Goal: Information Seeking & Learning: Compare options

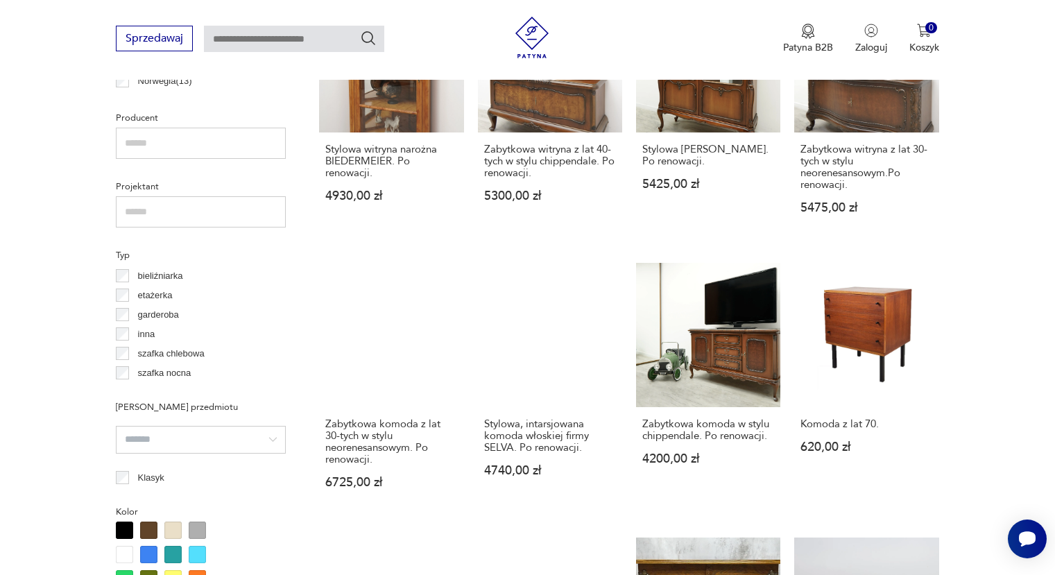
scroll to position [714, 0]
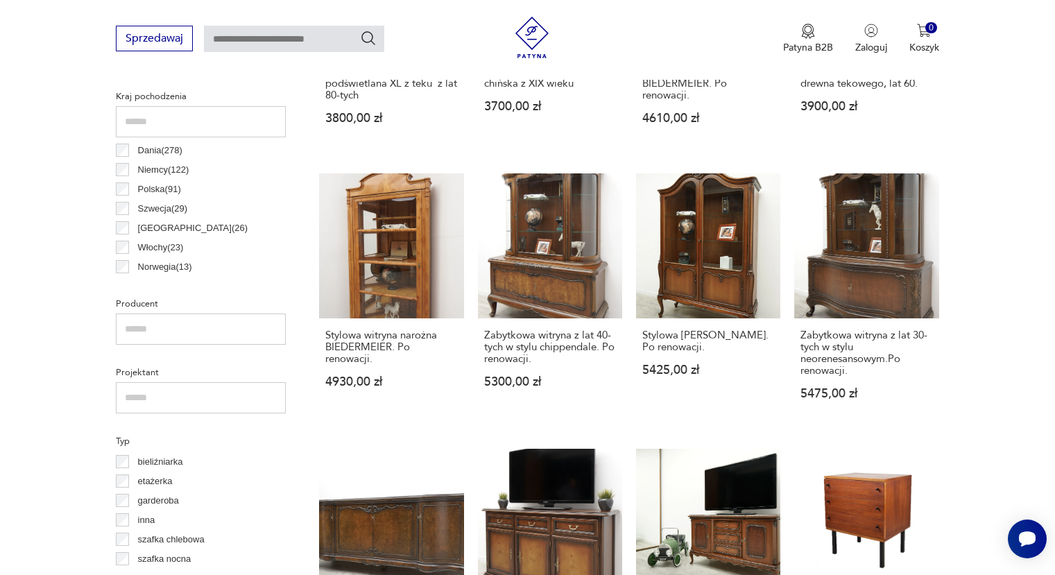
click at [155, 147] on p "Dania ( 278 )" at bounding box center [160, 150] width 44 height 15
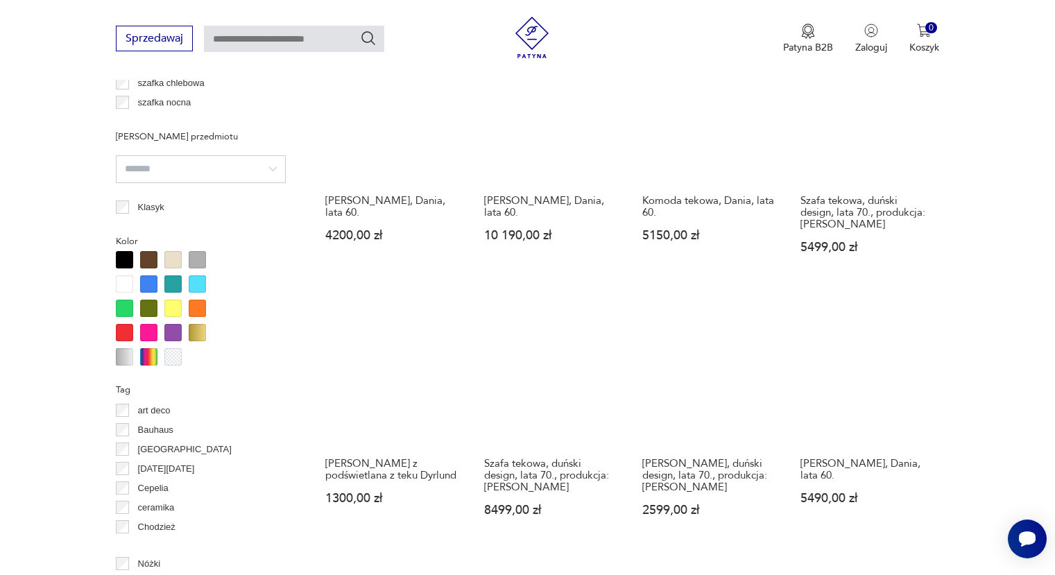
scroll to position [1201, 0]
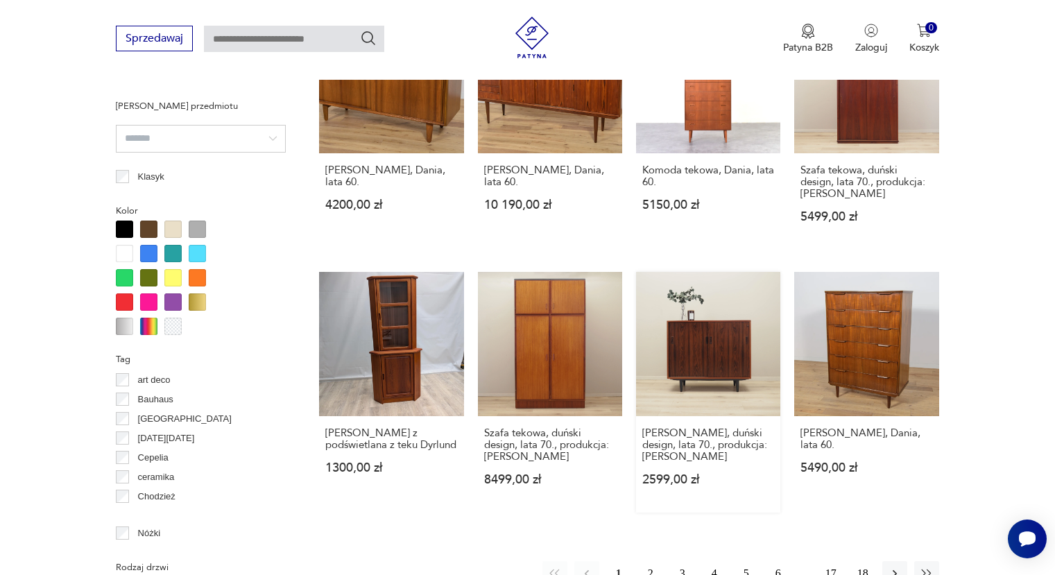
click at [726, 366] on link "[PERSON_NAME], duński design, lata 70., produkcja: [PERSON_NAME] 2599,00 zł" at bounding box center [708, 392] width 144 height 241
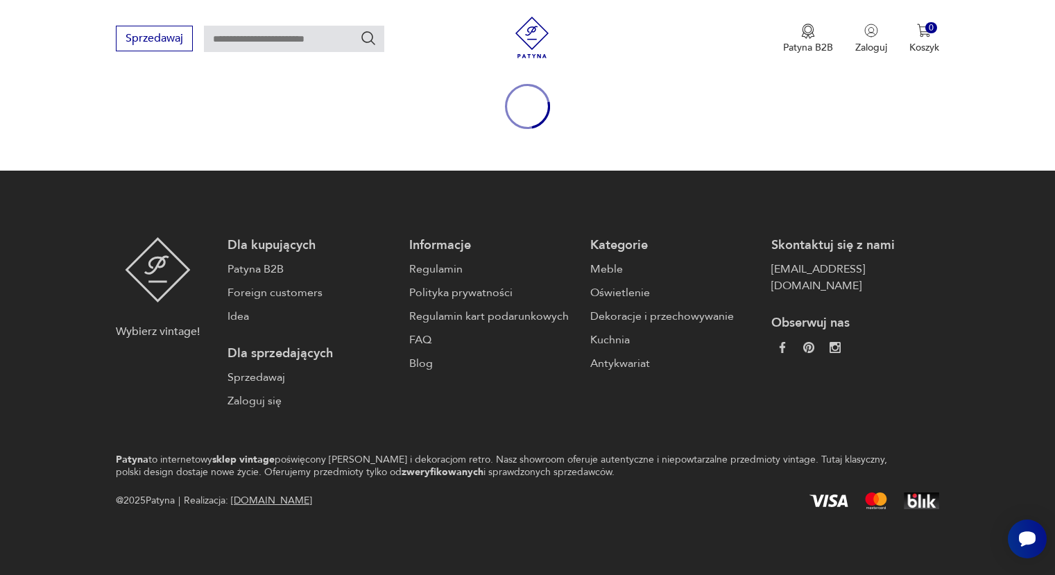
scroll to position [29, 0]
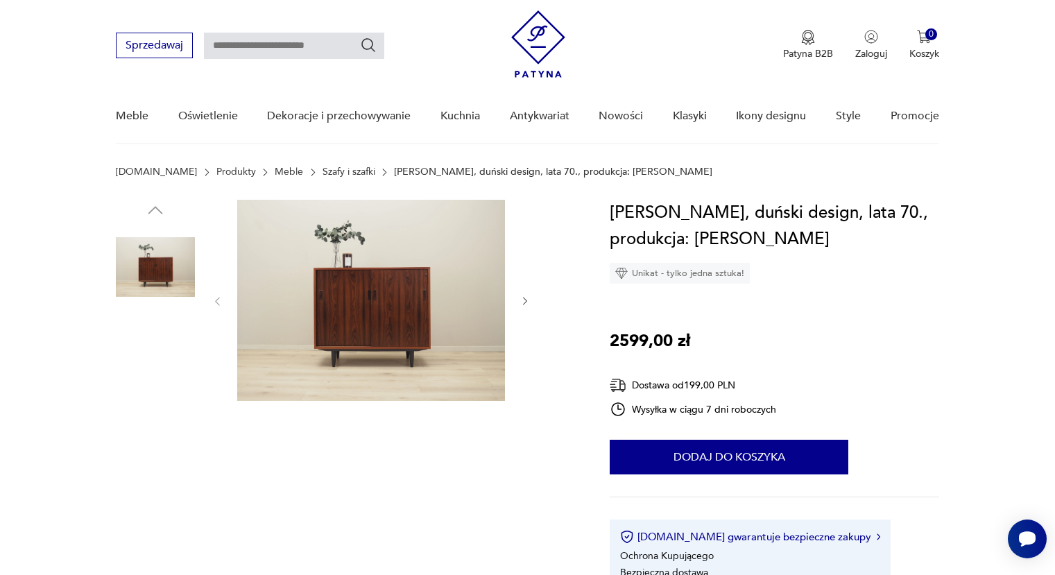
click at [413, 354] on img at bounding box center [371, 300] width 268 height 201
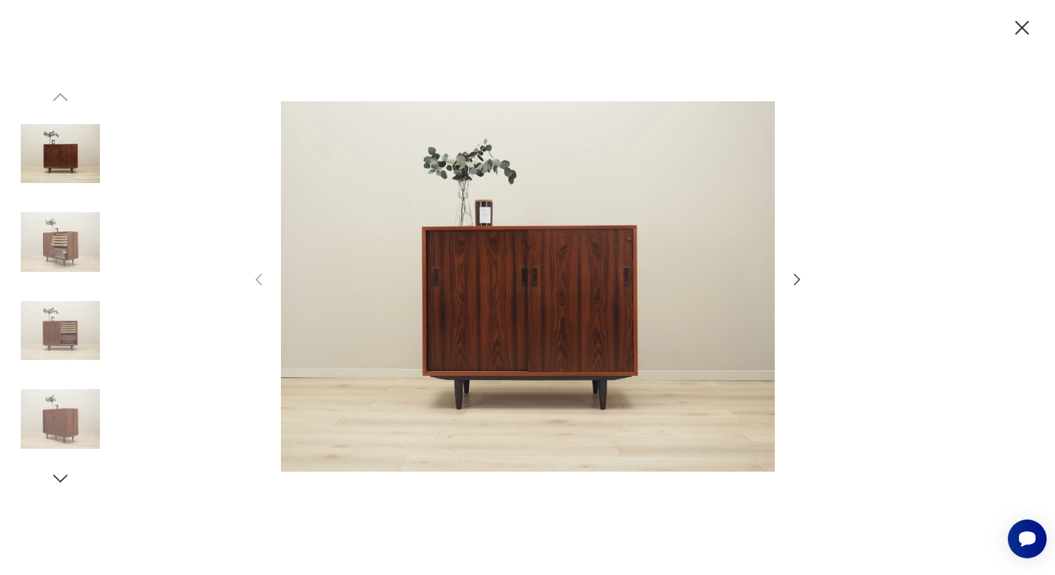
scroll to position [277, 0]
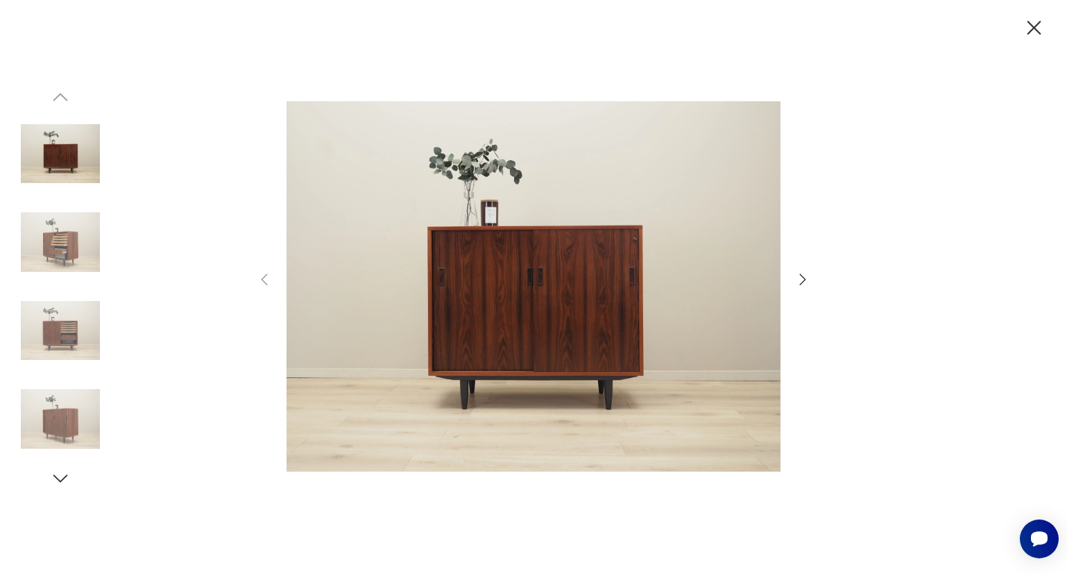
click at [789, 275] on div at bounding box center [533, 287] width 555 height 463
click at [62, 342] on img at bounding box center [60, 330] width 79 height 79
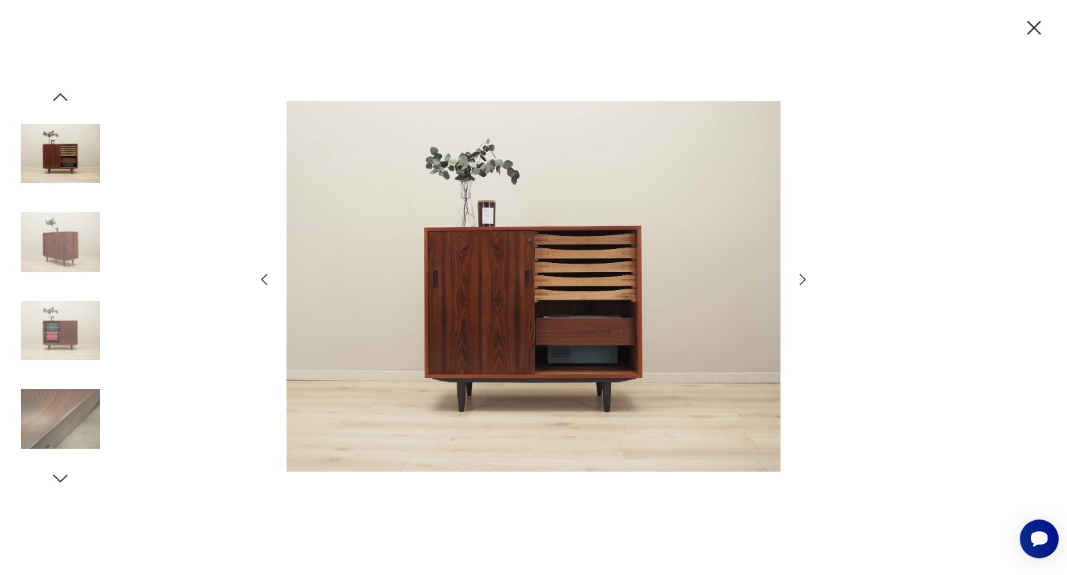
click at [1029, 20] on icon "button" at bounding box center [1034, 28] width 24 height 24
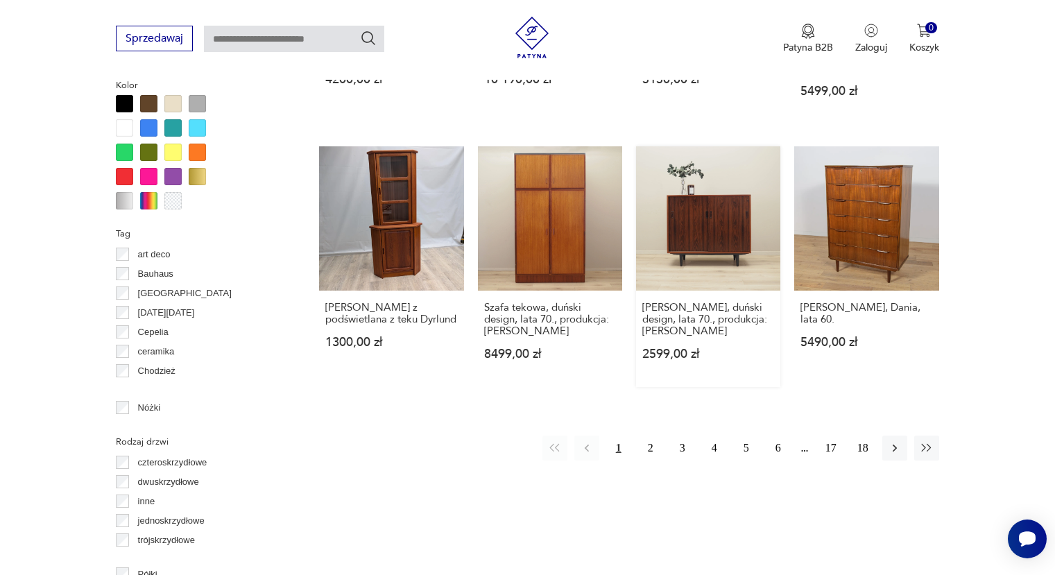
scroll to position [1324, 0]
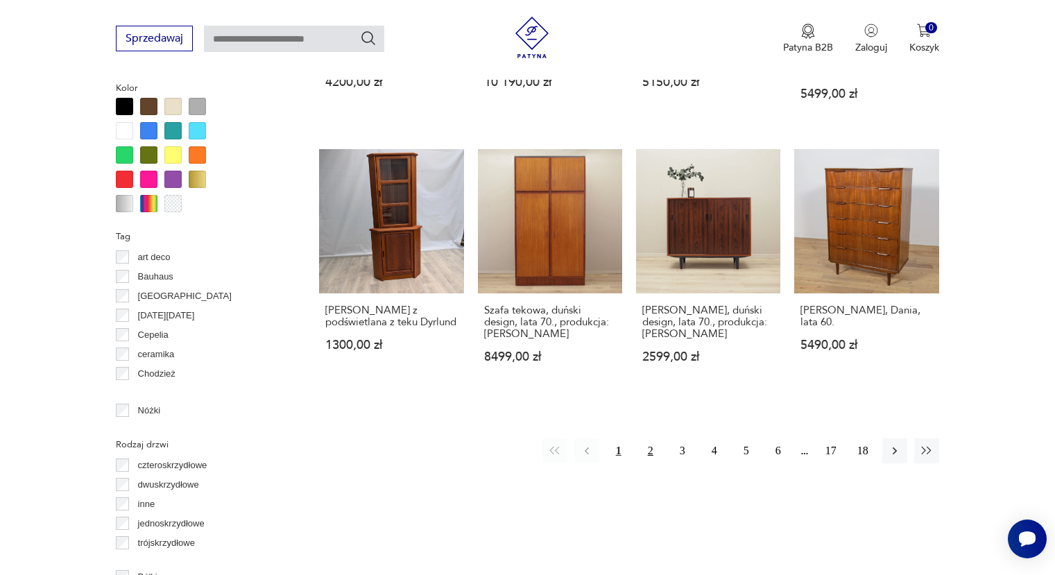
click at [655, 445] on button "2" at bounding box center [650, 450] width 25 height 25
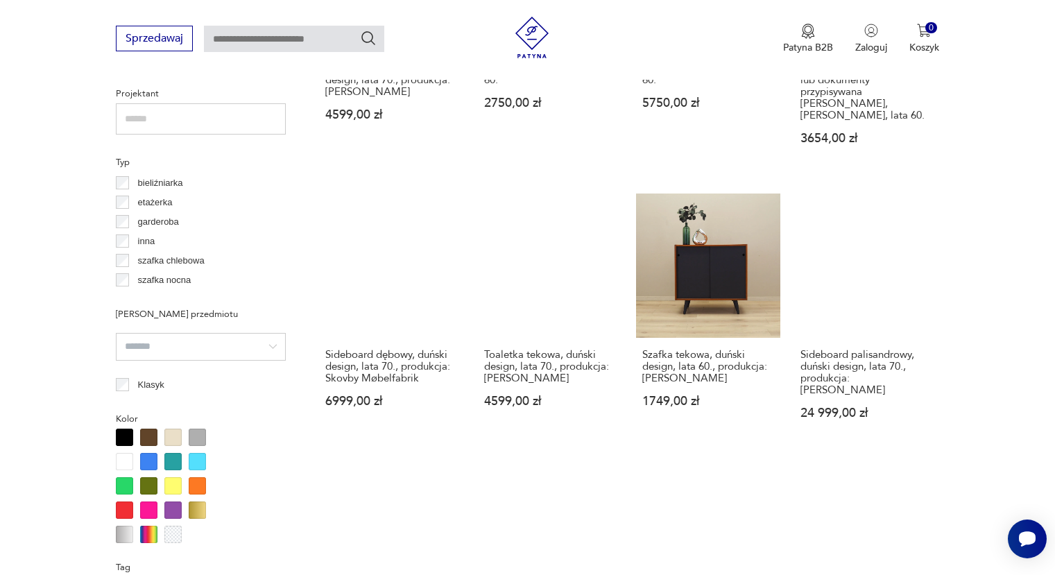
scroll to position [1270, 0]
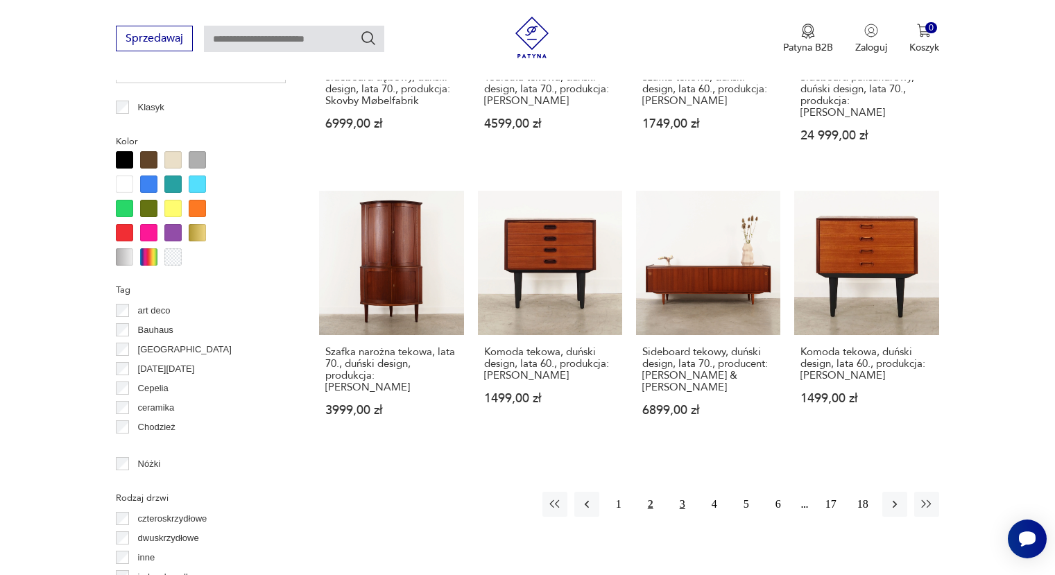
click at [677, 492] on button "3" at bounding box center [682, 504] width 25 height 25
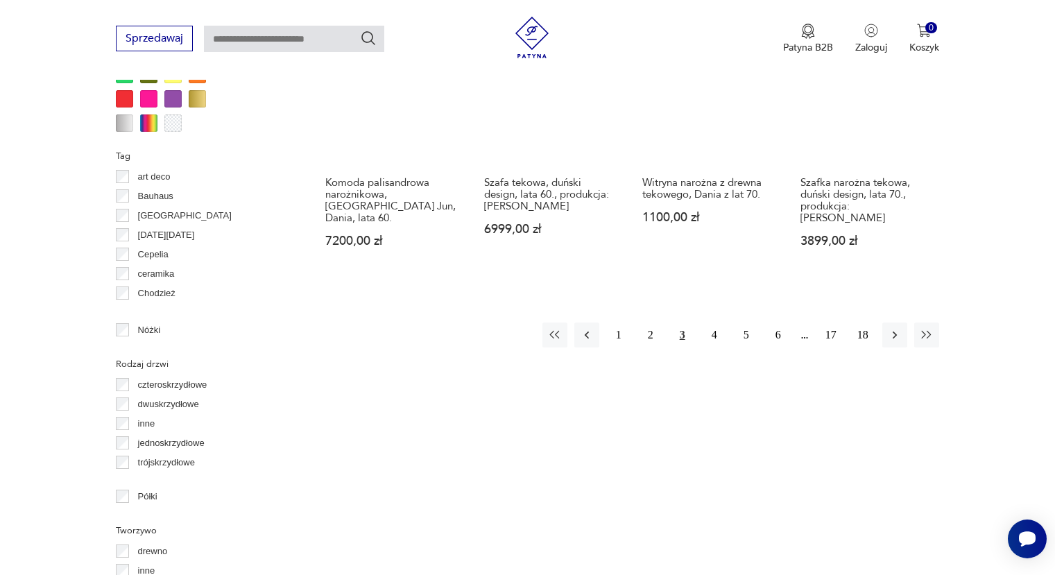
scroll to position [1409, 0]
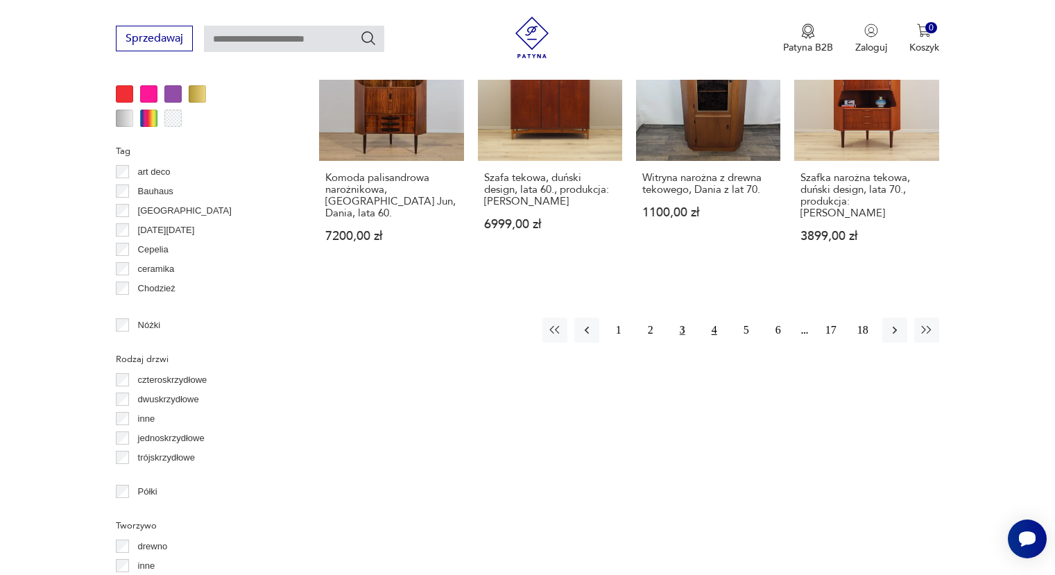
click at [707, 334] on button "4" at bounding box center [714, 330] width 25 height 25
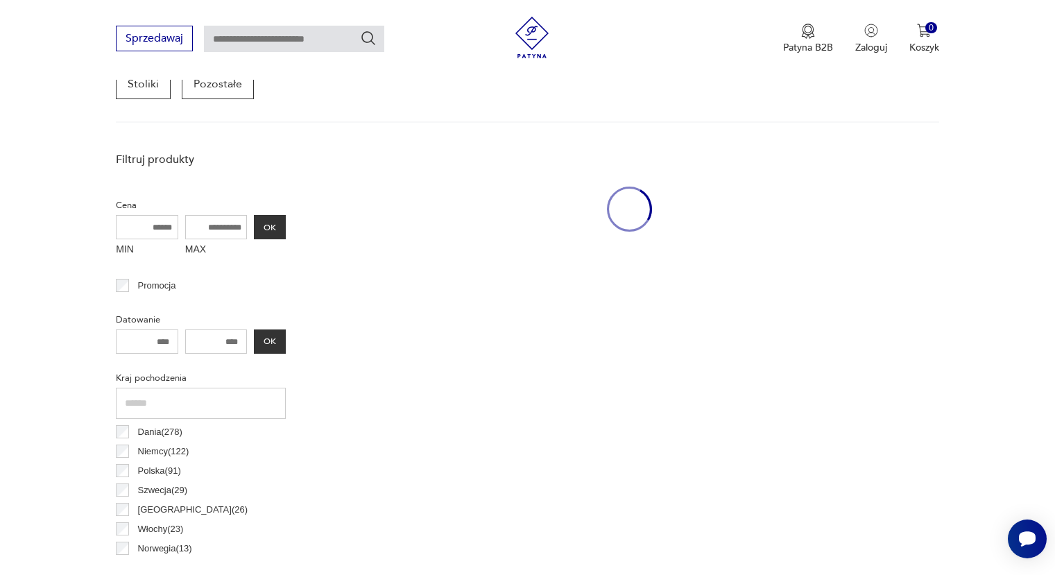
scroll to position [368, 0]
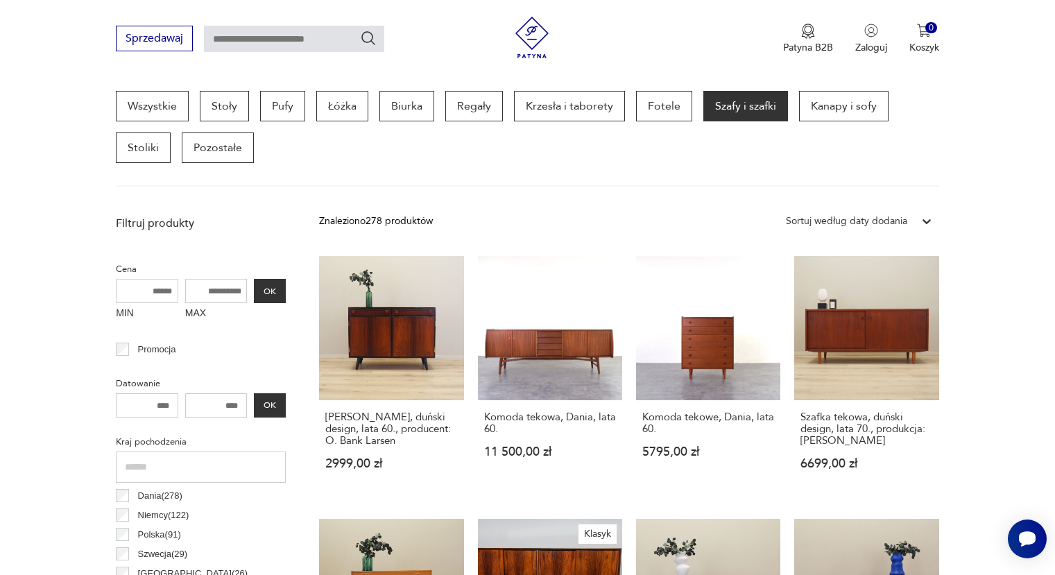
click at [245, 291] on input "MAX" at bounding box center [216, 291] width 62 height 24
type input "****"
click at [278, 290] on button "OK" at bounding box center [270, 291] width 32 height 24
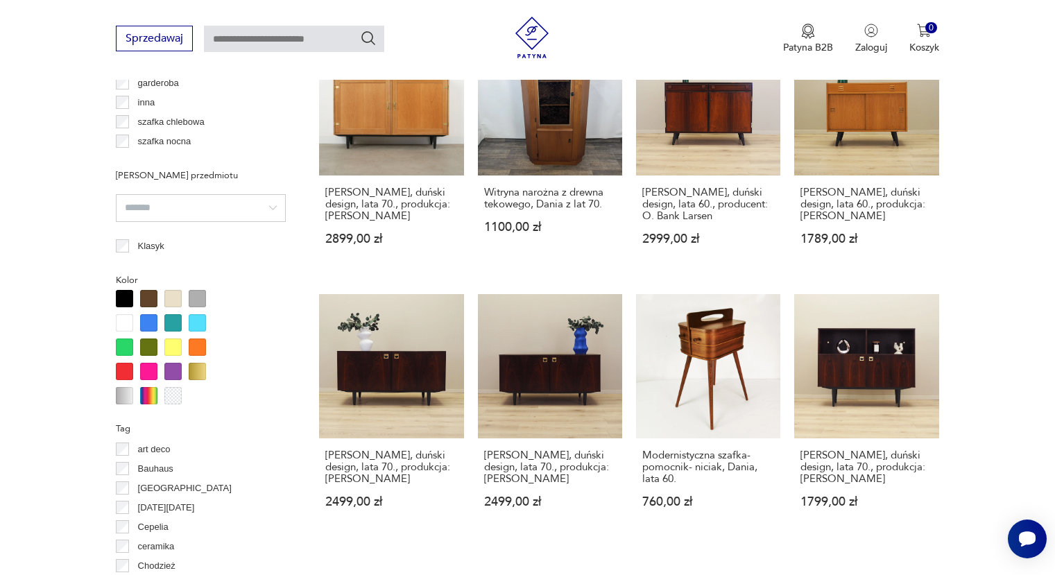
scroll to position [1409, 0]
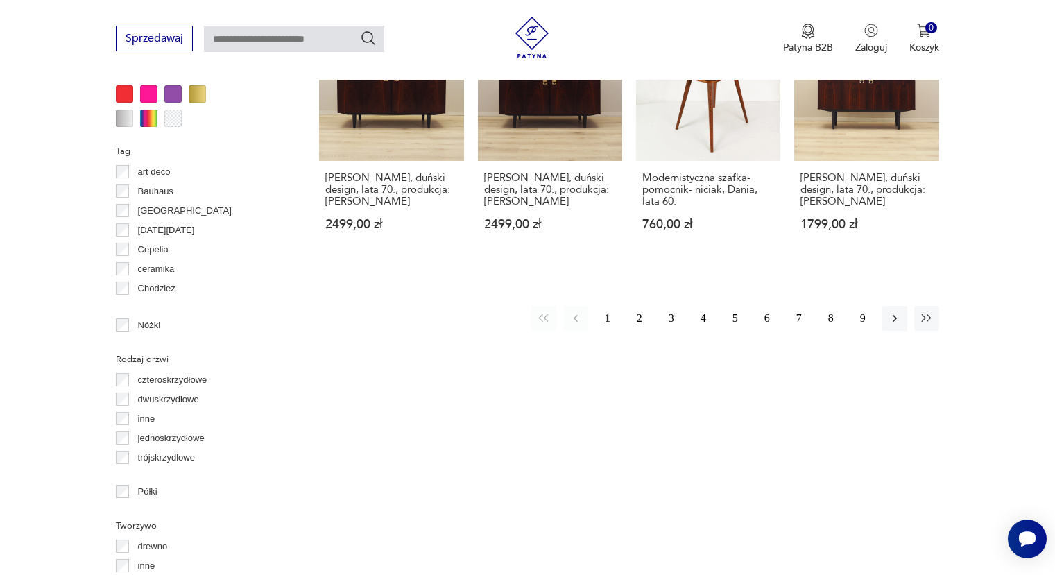
click at [633, 318] on button "2" at bounding box center [639, 318] width 25 height 25
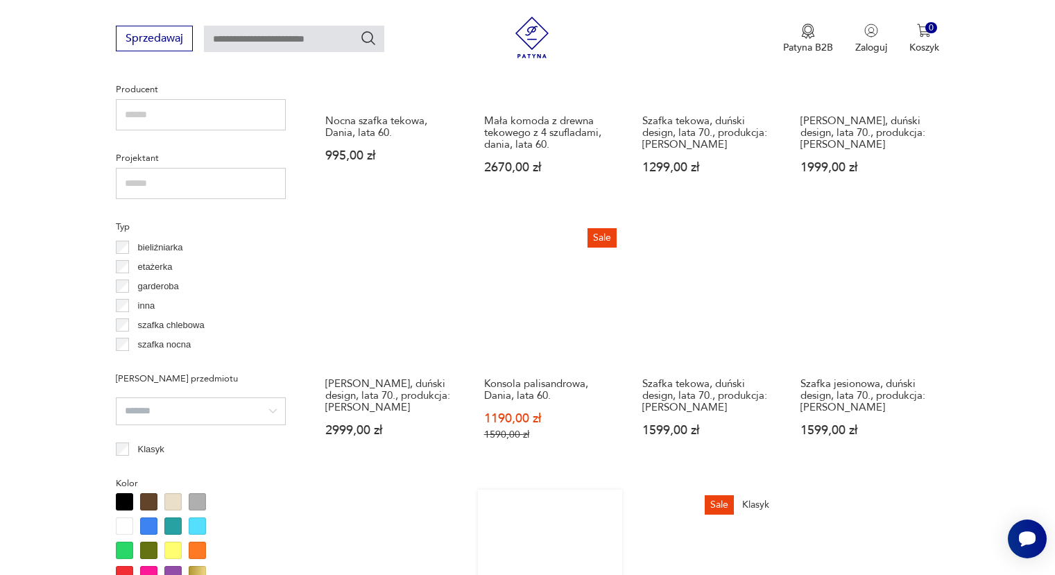
scroll to position [923, 0]
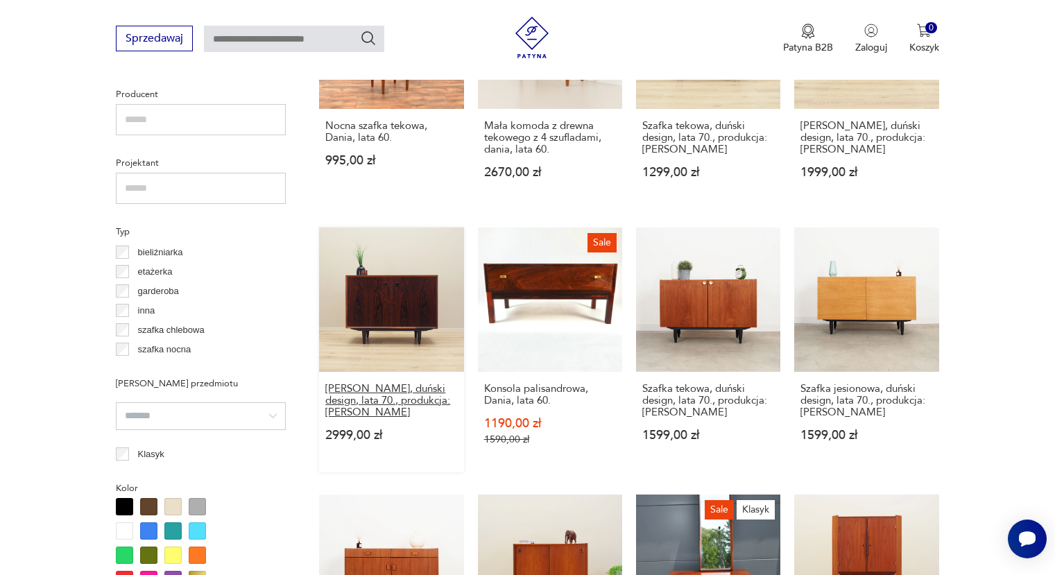
click at [397, 395] on h3 "[PERSON_NAME], duński design, lata 70., produkcja: [PERSON_NAME]" at bounding box center [391, 400] width 132 height 35
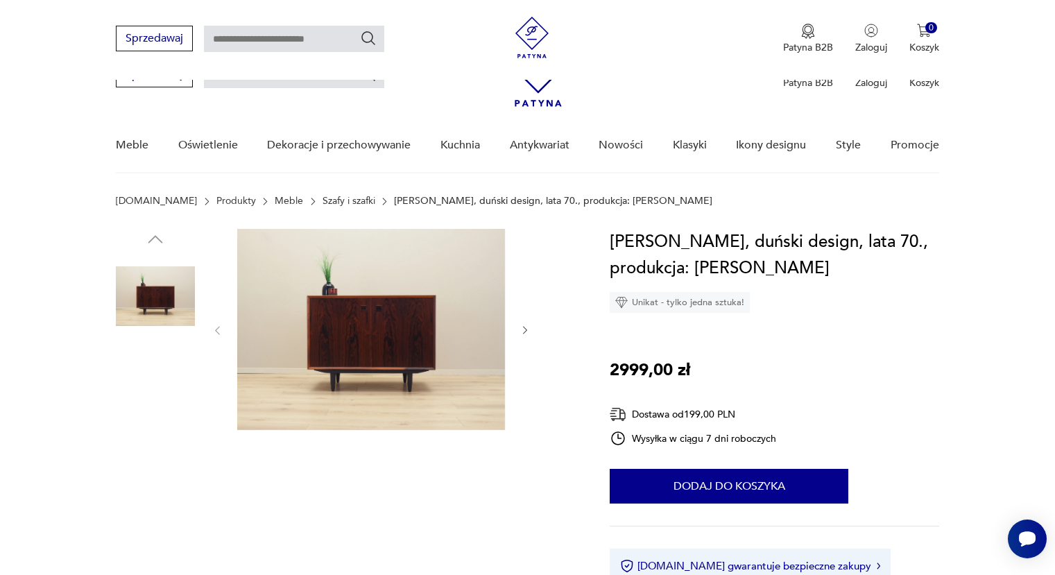
scroll to position [486, 0]
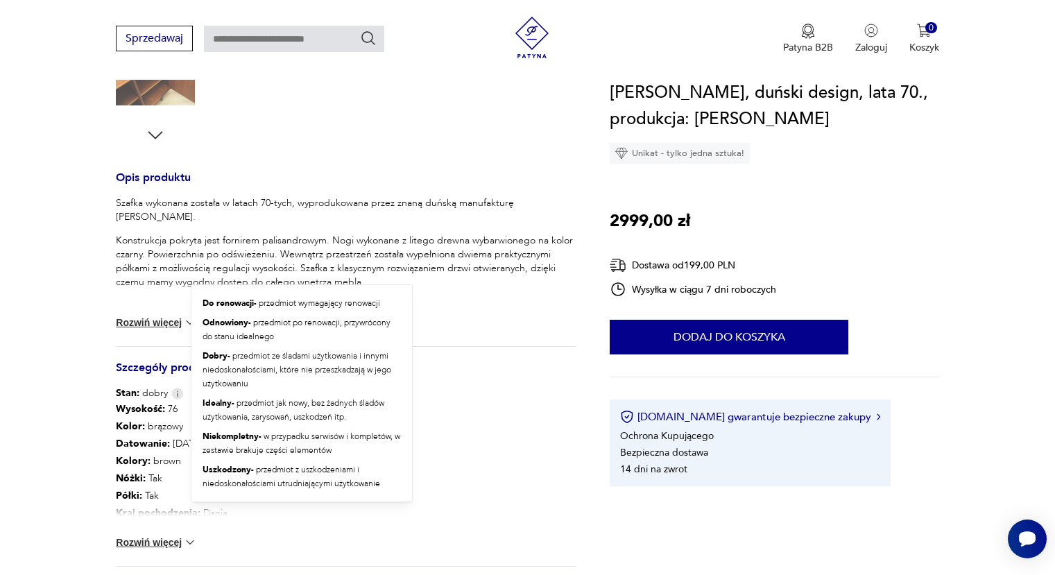
click at [176, 393] on img at bounding box center [177, 394] width 12 height 12
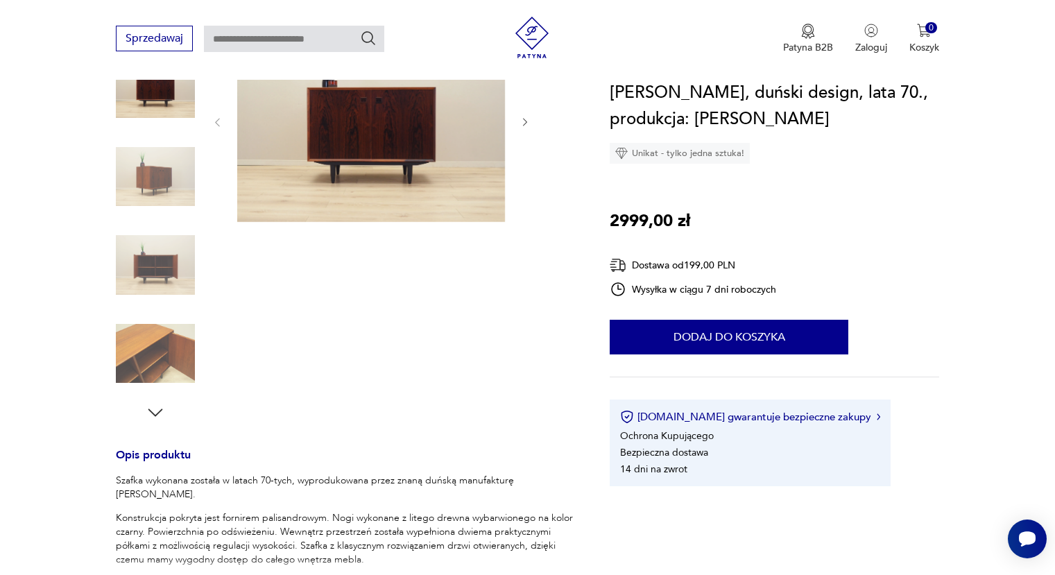
scroll to position [0, 0]
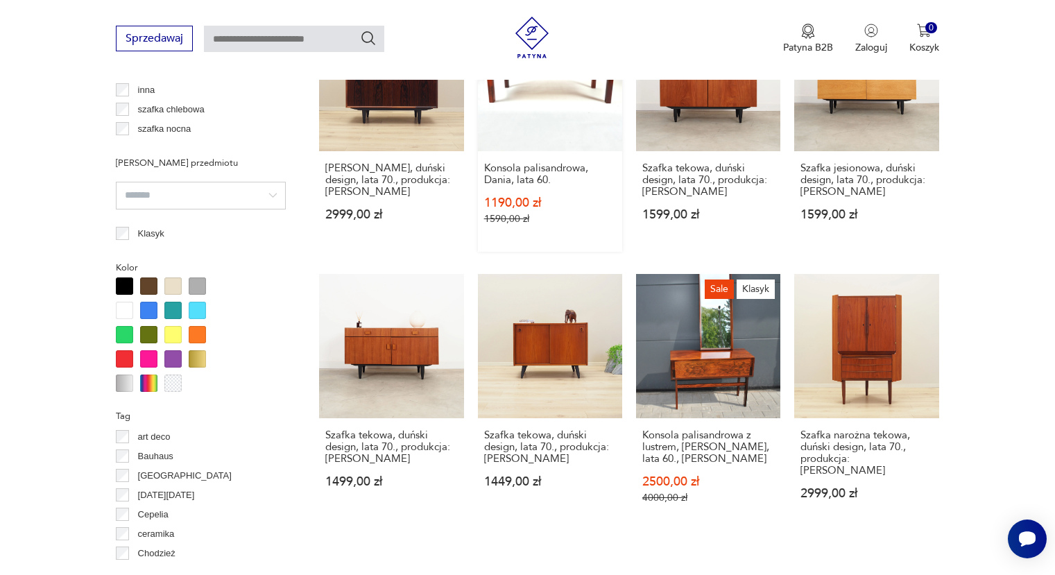
scroll to position [1323, 0]
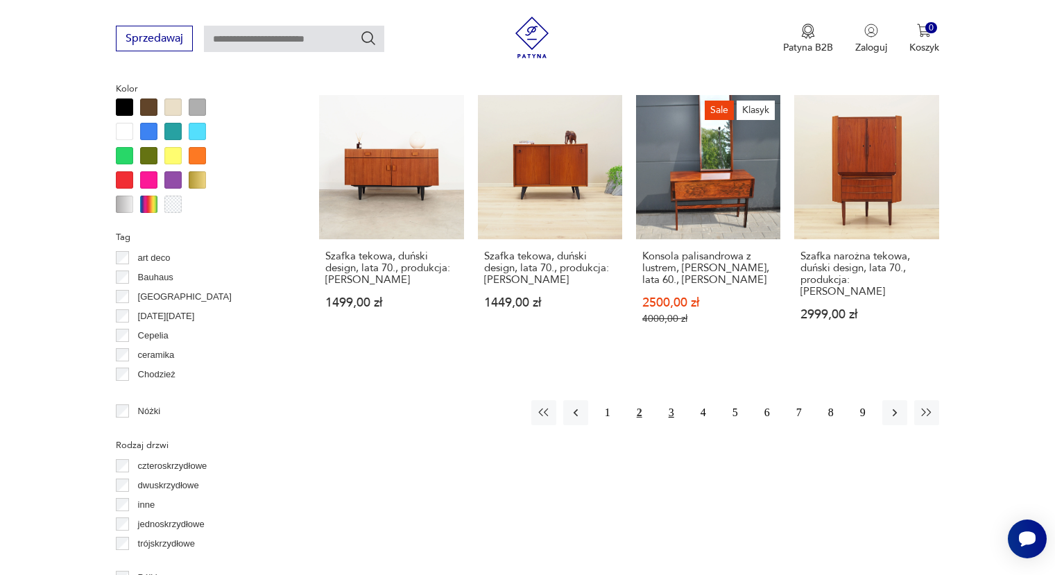
click at [670, 405] on button "3" at bounding box center [671, 412] width 25 height 25
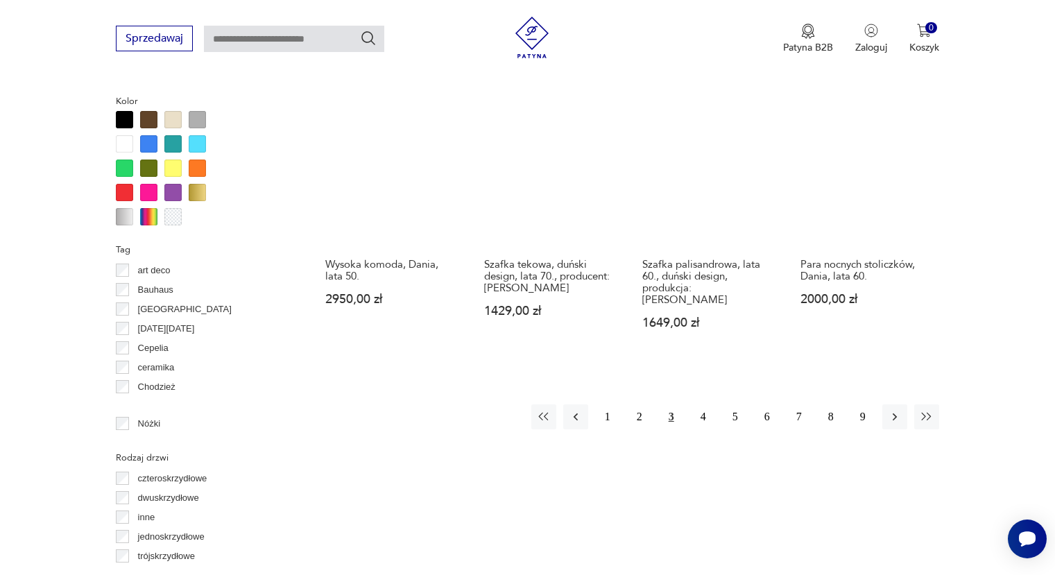
scroll to position [1297, 0]
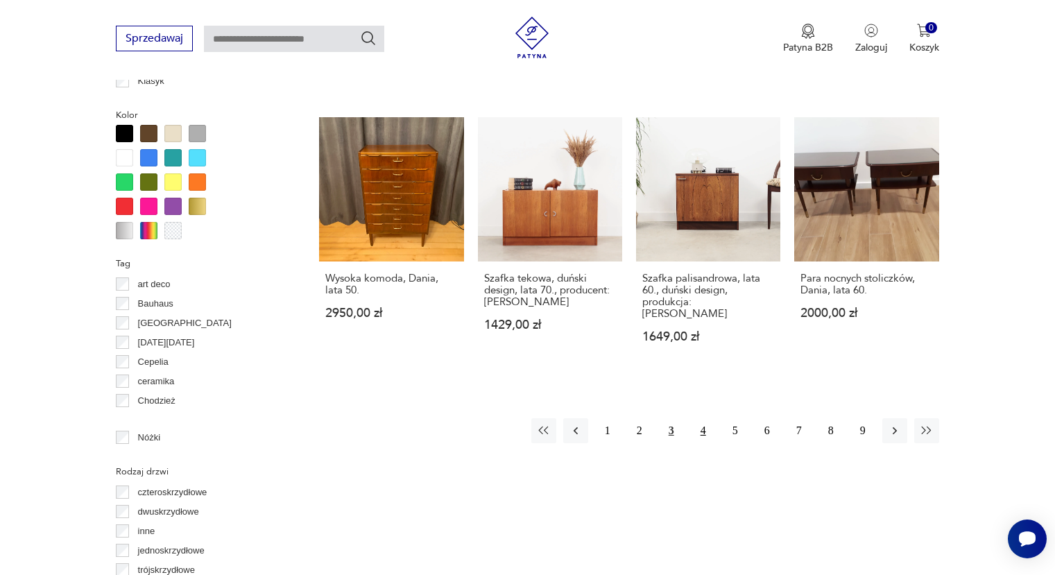
click at [708, 418] on button "4" at bounding box center [703, 430] width 25 height 25
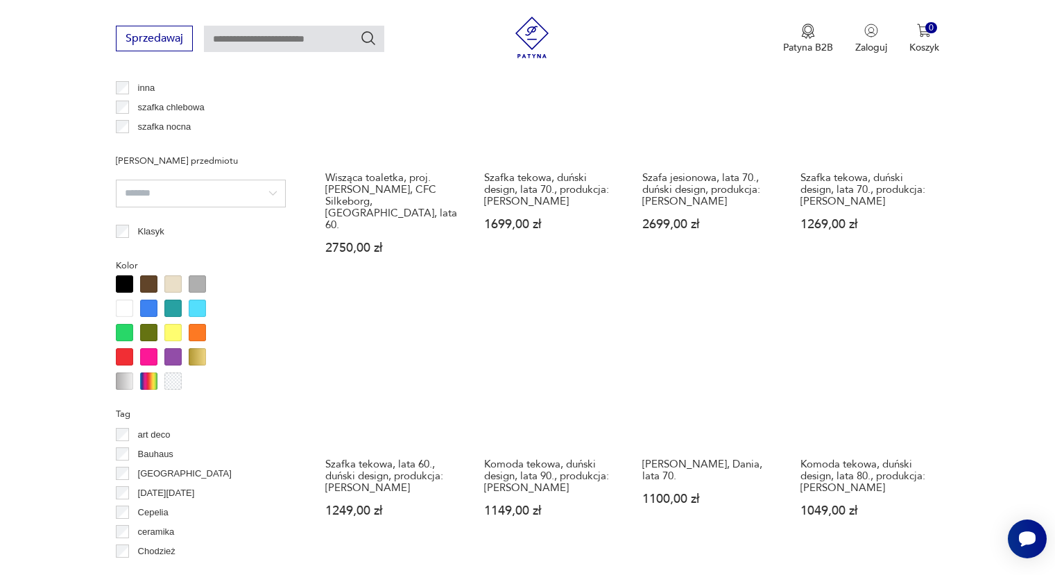
scroll to position [1270, 0]
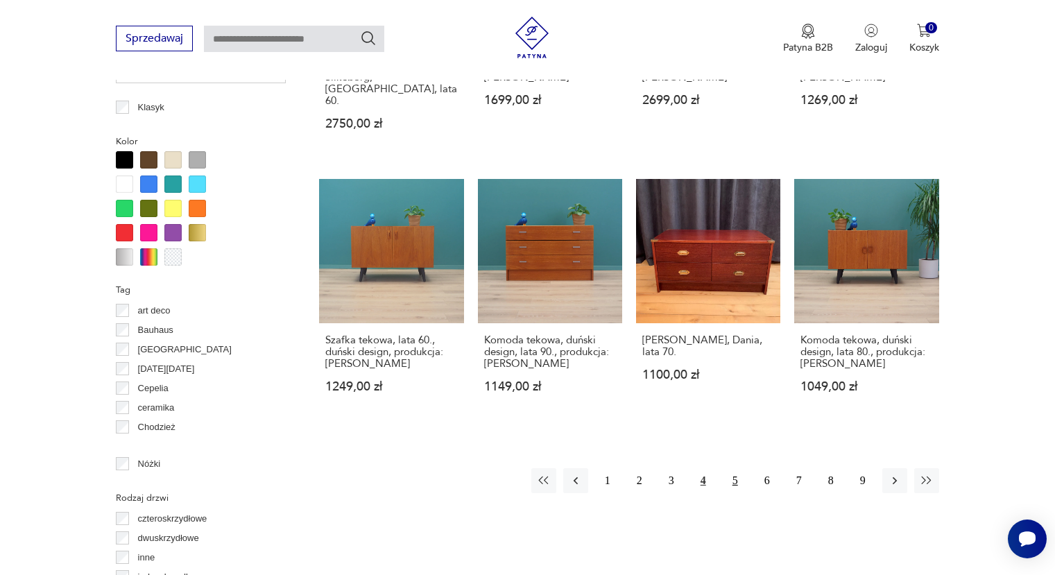
click at [739, 468] on button "5" at bounding box center [735, 480] width 25 height 25
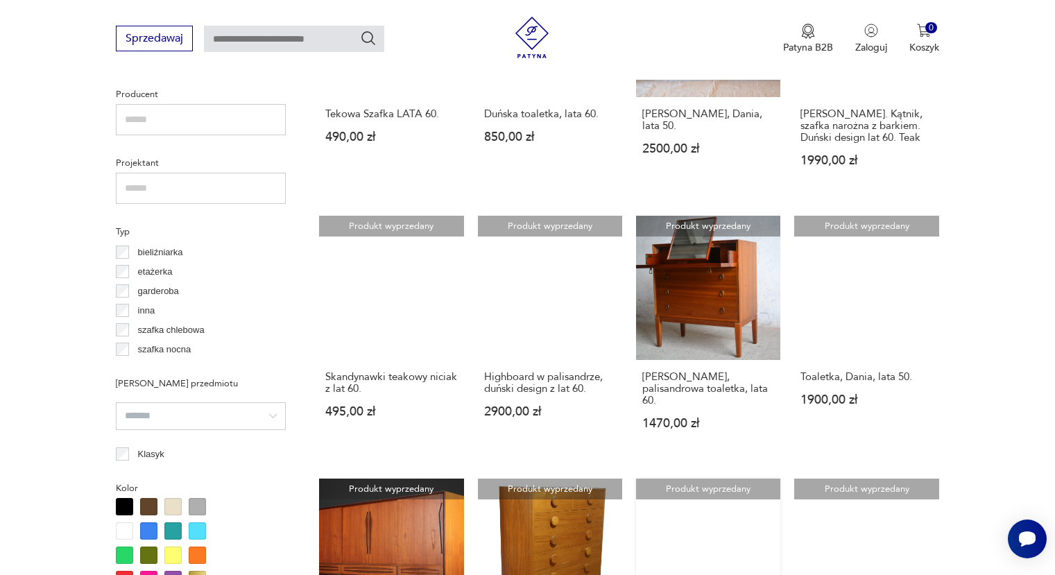
scroll to position [1340, 0]
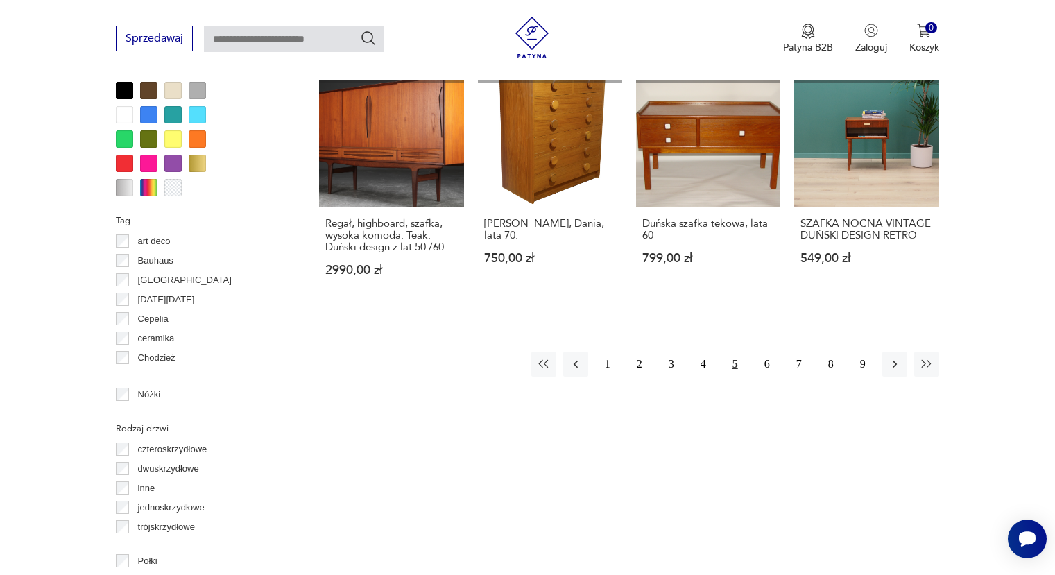
drag, startPoint x: 676, startPoint y: 21, endPoint x: 644, endPoint y: 7, distance: 34.8
